Goal: Navigation & Orientation: Find specific page/section

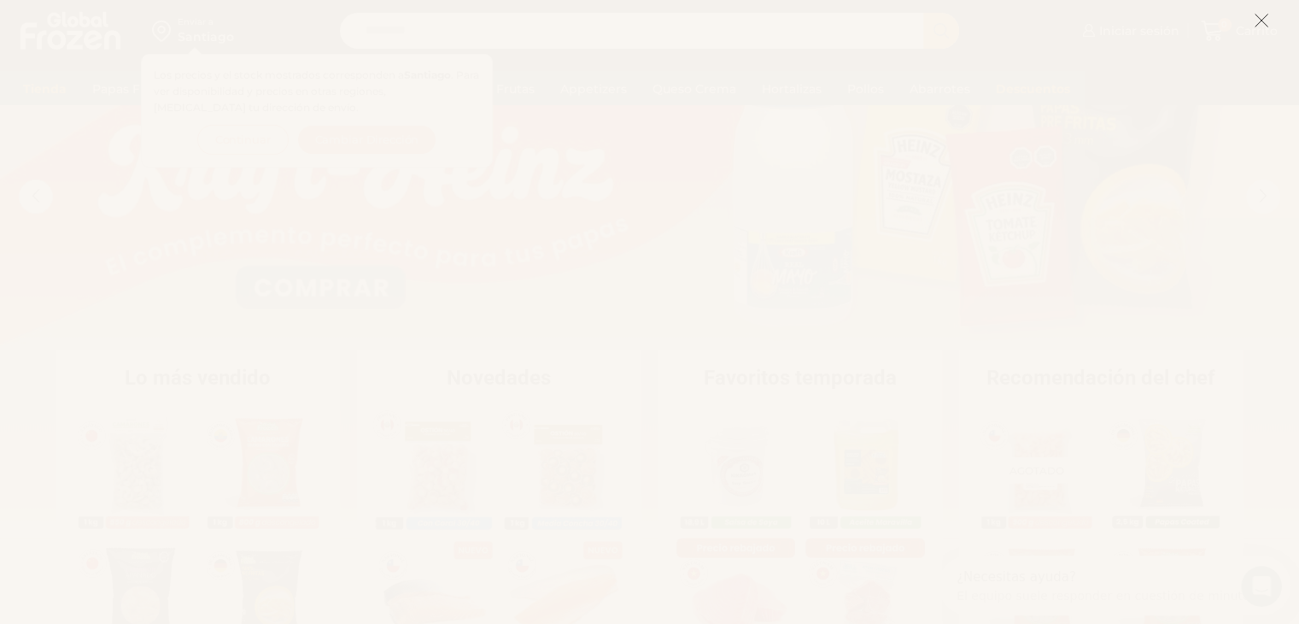
scroll to position [96, 0]
click at [1258, 21] on icon at bounding box center [1261, 20] width 15 height 15
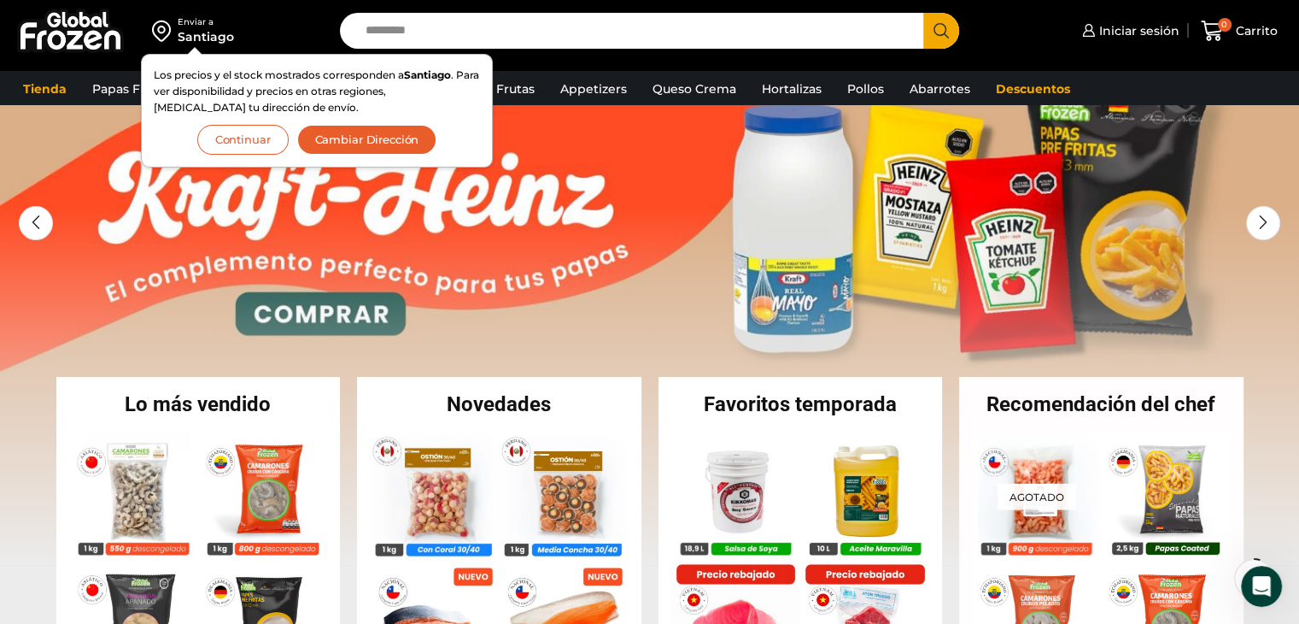
click at [237, 133] on button "Continuar" at bounding box center [242, 140] width 91 height 30
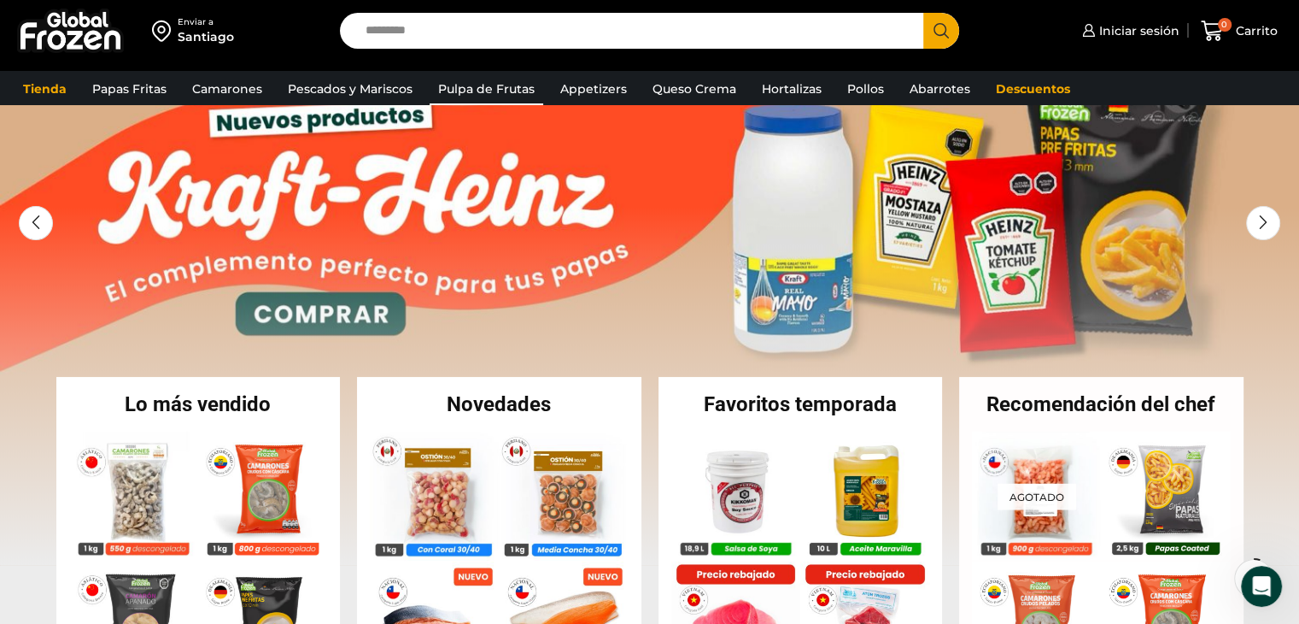
click at [484, 86] on link "Pulpa de Frutas" at bounding box center [487, 89] width 114 height 32
